Goal: Check status: Check status

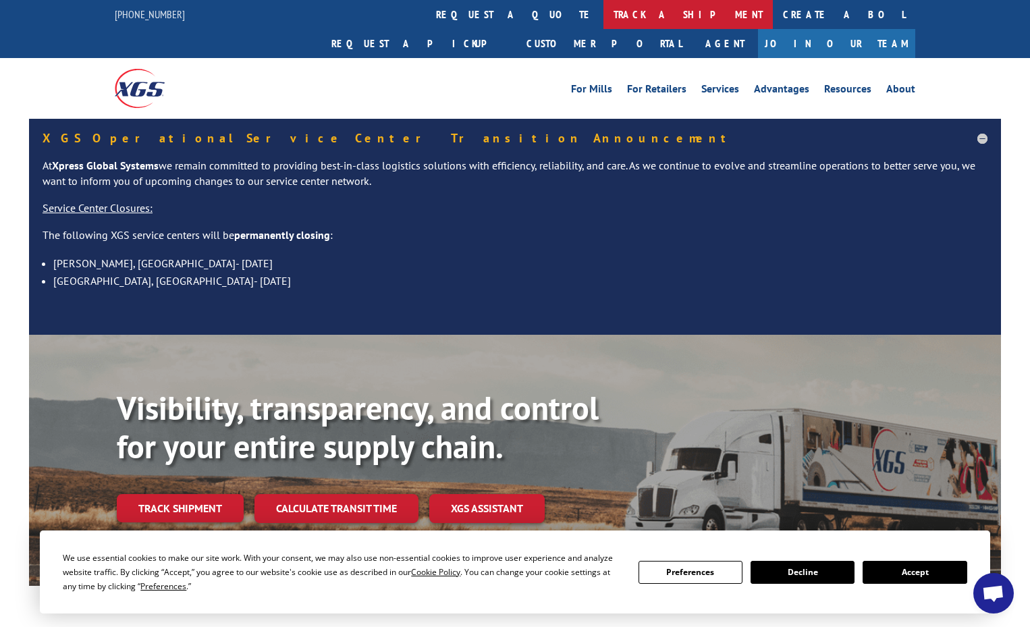
click at [604, 20] on link "track a shipment" at bounding box center [688, 14] width 169 height 29
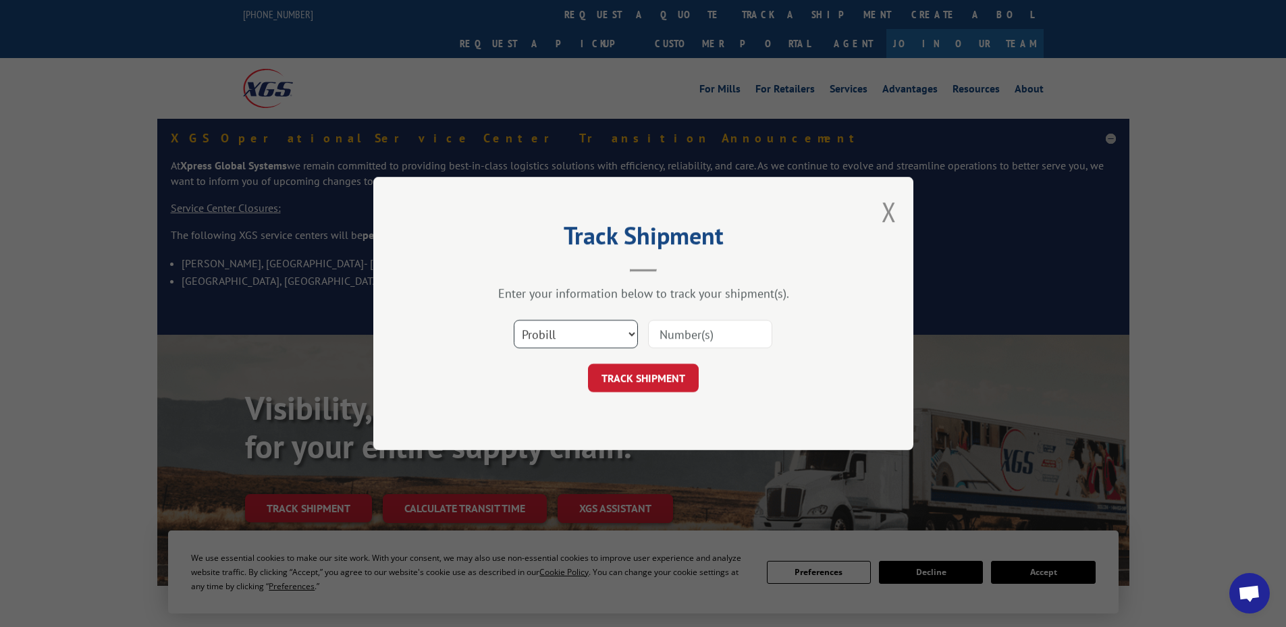
click at [567, 331] on select "Select category... Probill BOL PO" at bounding box center [576, 334] width 124 height 28
click at [514, 320] on select "Select category... Probill BOL PO" at bounding box center [576, 334] width 124 height 28
click at [543, 328] on select "Select category... Probill BOL PO" at bounding box center [576, 334] width 124 height 28
select select "po"
click at [514, 320] on select "Select category... Probill BOL PO" at bounding box center [576, 334] width 124 height 28
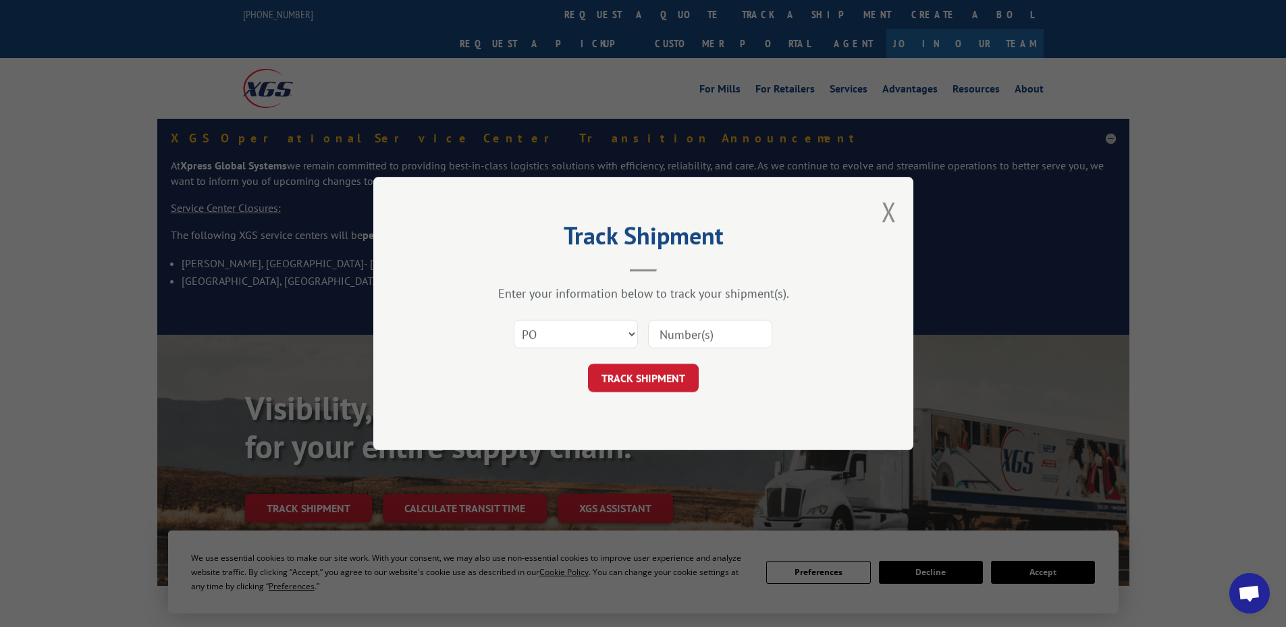
paste input "76535351"
type input "76535351"
click at [656, 377] on button "TRACK SHIPMENT" at bounding box center [643, 378] width 111 height 28
